Goal: Check status

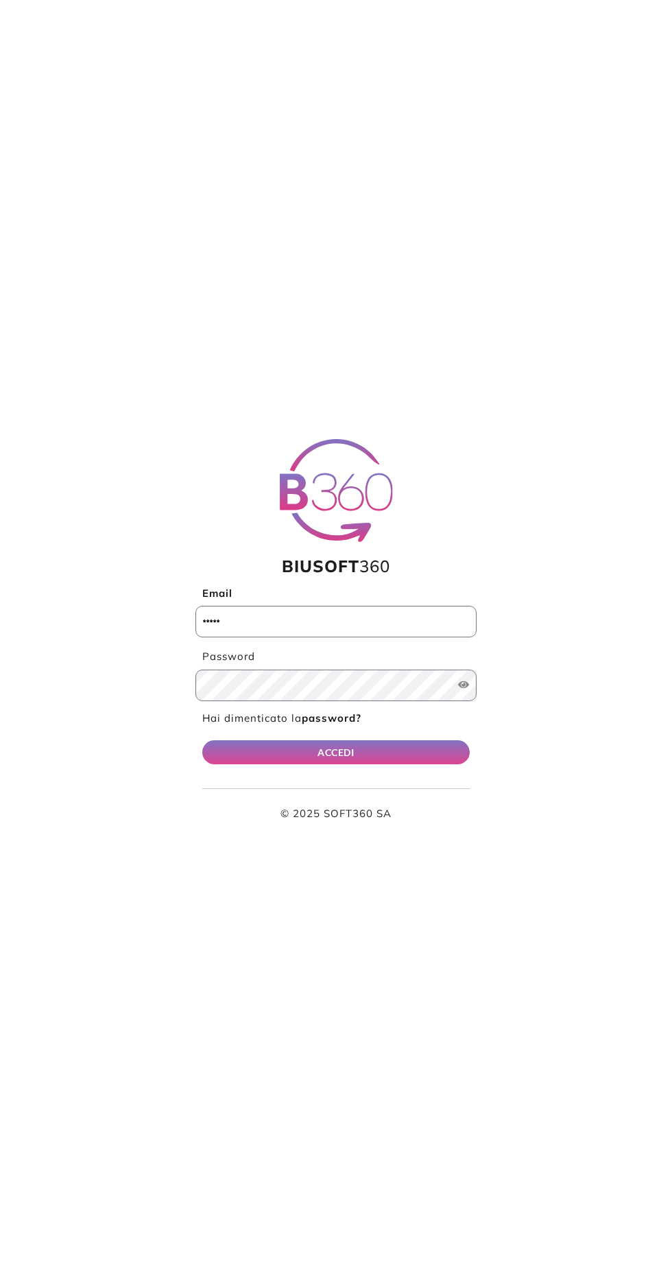
click at [320, 623] on input "Email" at bounding box center [336, 622] width 281 height 32
type input "**********"
click at [202, 740] on button "ACCEDI" at bounding box center [336, 752] width 268 height 24
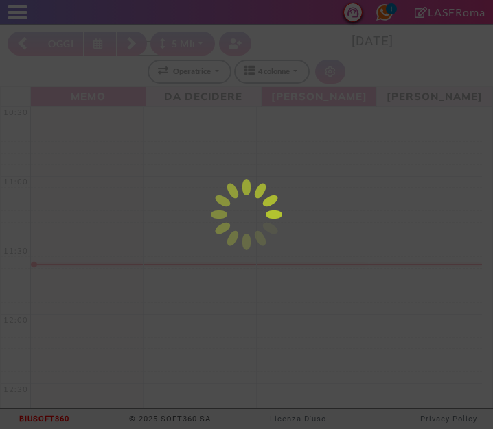
select select "*"
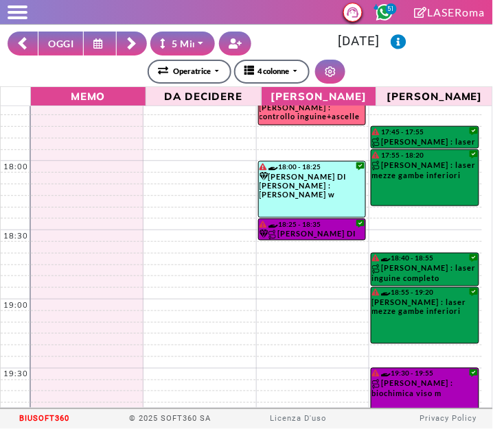
scroll to position [1011, 0]
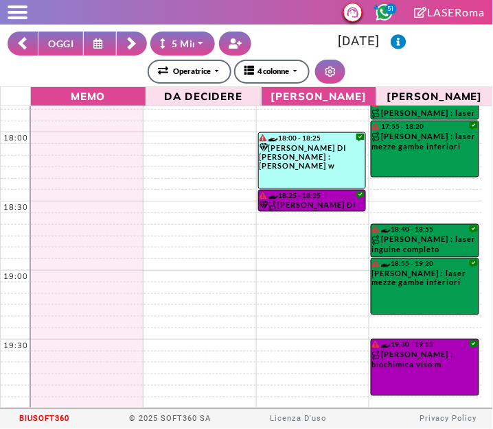
click at [145, 40] on button at bounding box center [132, 44] width 30 height 24
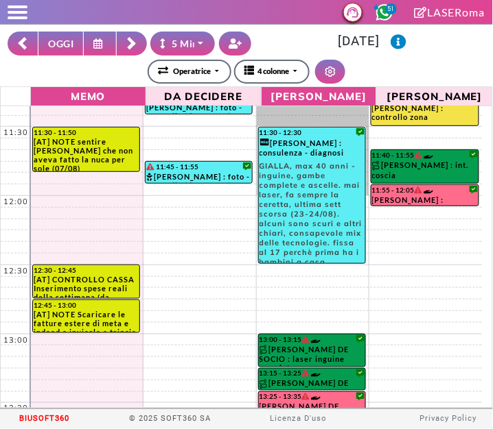
scroll to position [129, 0]
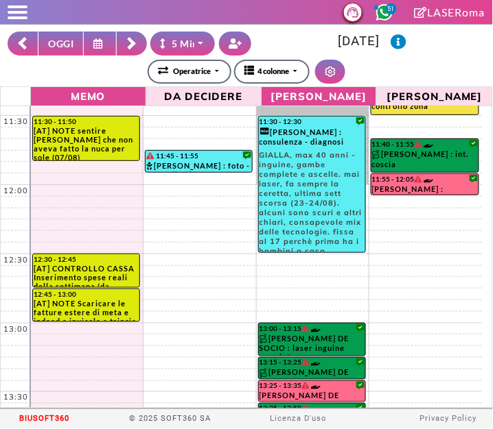
click at [139, 48] on button at bounding box center [132, 44] width 30 height 24
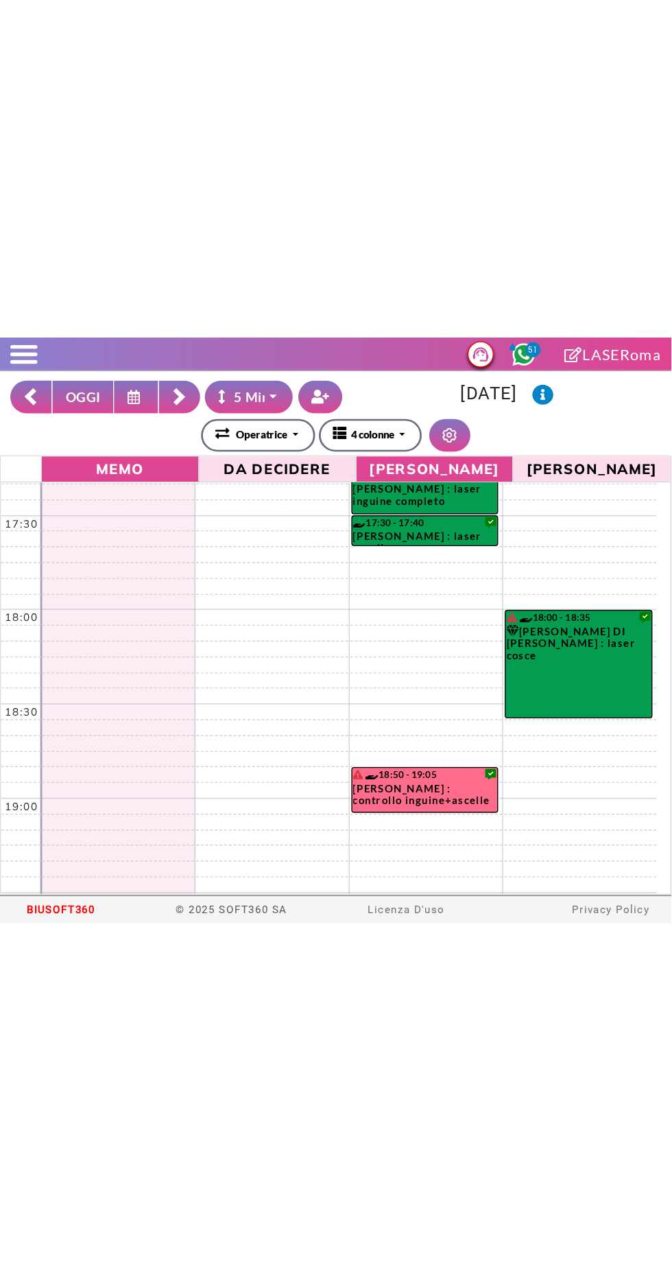
scroll to position [1011, 0]
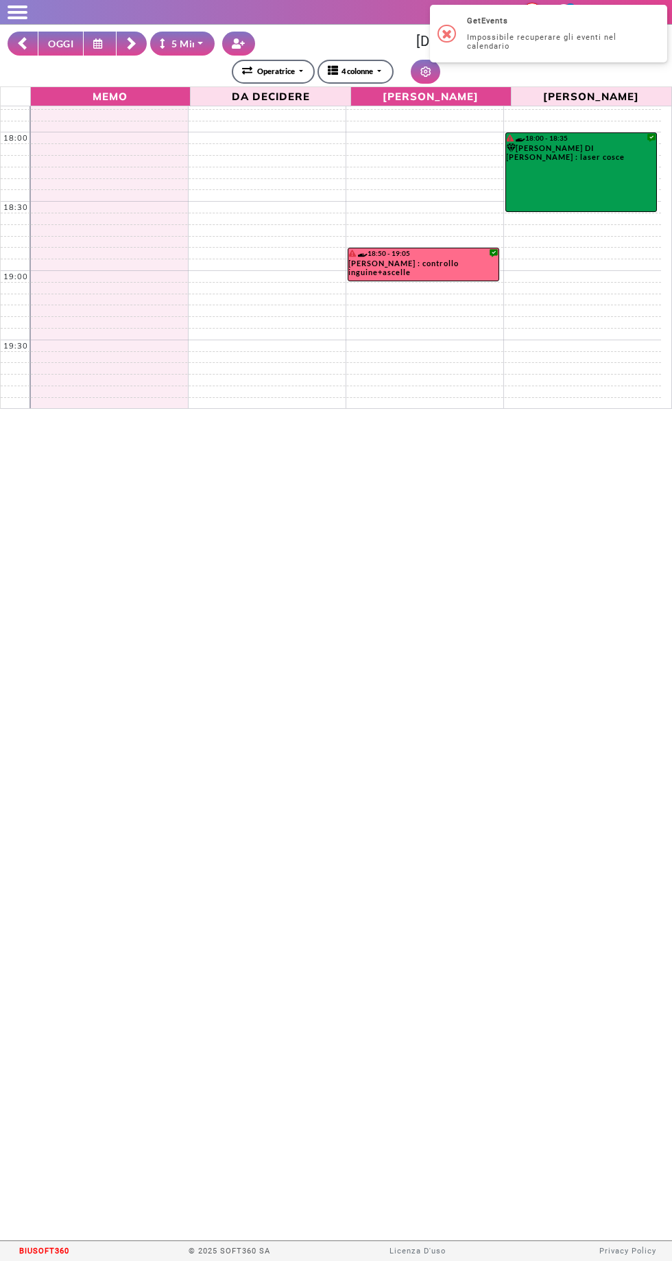
click at [64, 50] on button "OGGI" at bounding box center [61, 44] width 46 height 24
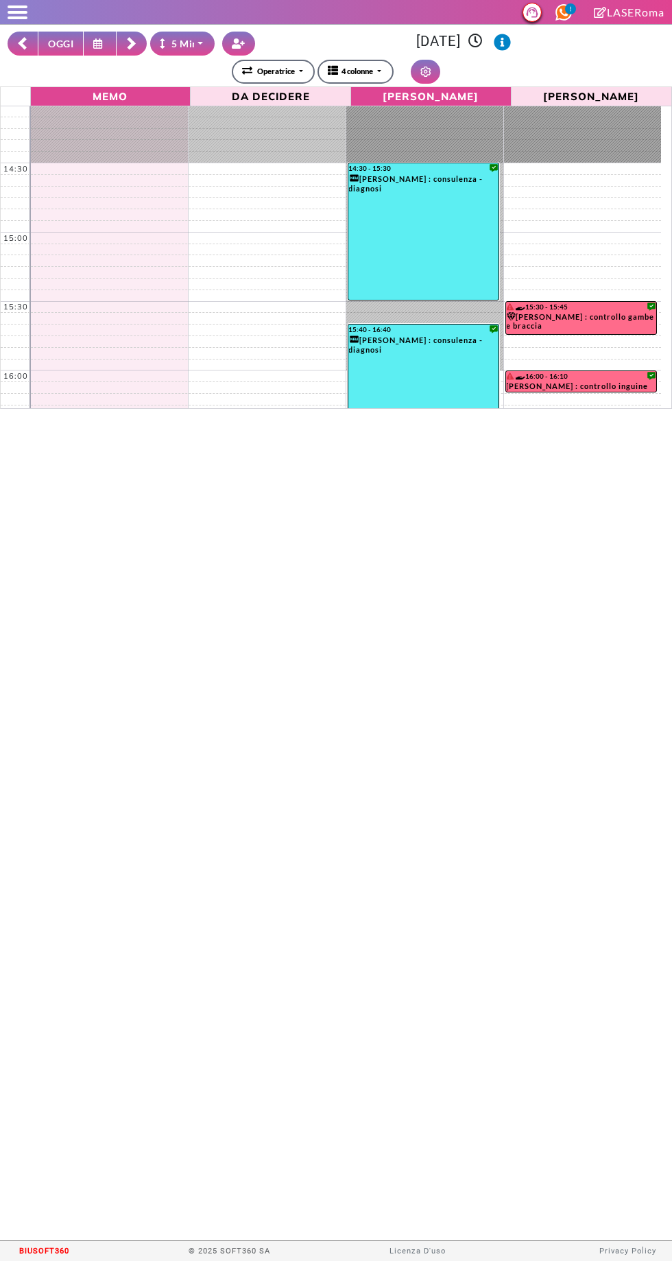
scroll to position [442, 0]
